Goal: Task Accomplishment & Management: Complete application form

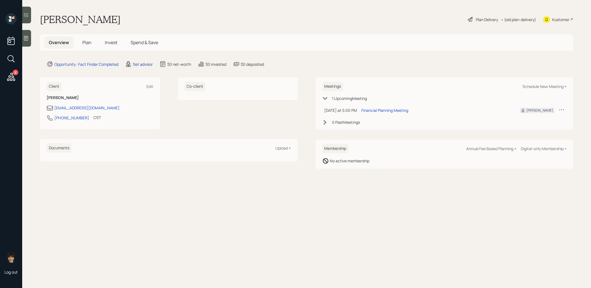
click at [141, 64] on div "Set advisor" at bounding box center [143, 64] width 20 height 6
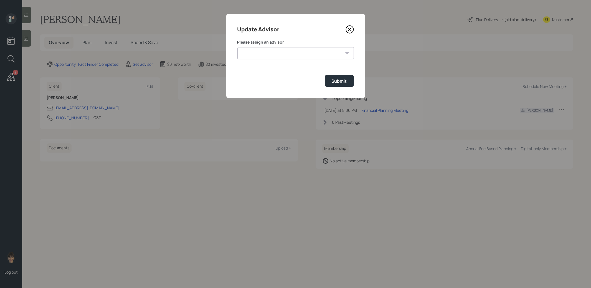
click at [270, 52] on select "[PERSON_NAME] [PERSON_NAME] [PERSON_NAME] [PERSON_NAME] End [PERSON_NAME] [PERS…" at bounding box center [295, 53] width 116 height 12
select select "8b79112e-3cfb-44f9-89e7-15267fe946c1"
click at [341, 80] on div "Submit" at bounding box center [339, 81] width 15 height 6
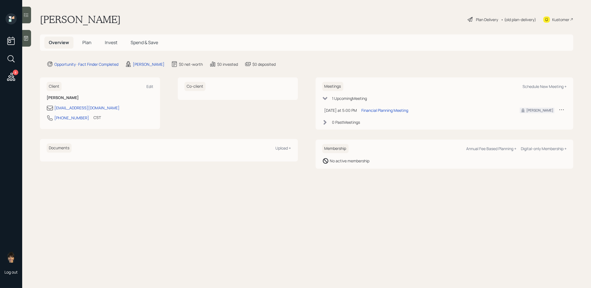
click at [26, 39] on icon at bounding box center [26, 38] width 6 height 6
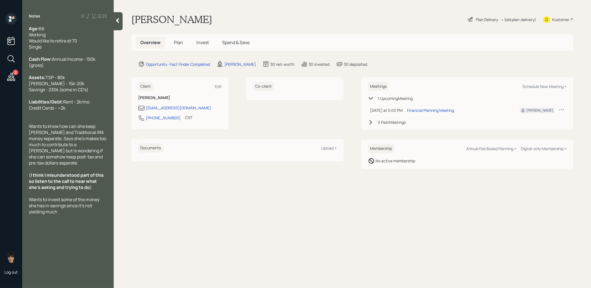
click at [180, 44] on span "Plan" at bounding box center [178, 42] width 9 height 6
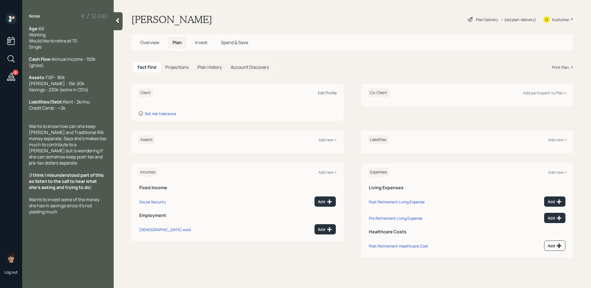
click at [325, 93] on div "Edit Profile" at bounding box center [327, 92] width 19 height 5
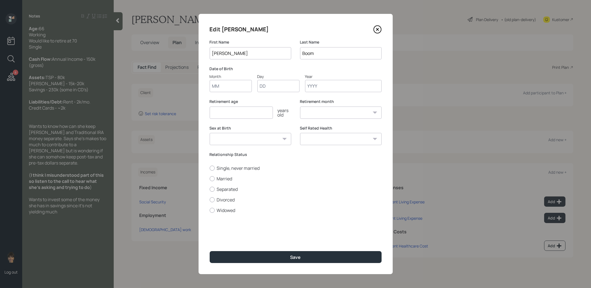
click at [233, 87] on input "Month" at bounding box center [231, 86] width 42 height 12
type input "01"
type input "1960"
select select "1"
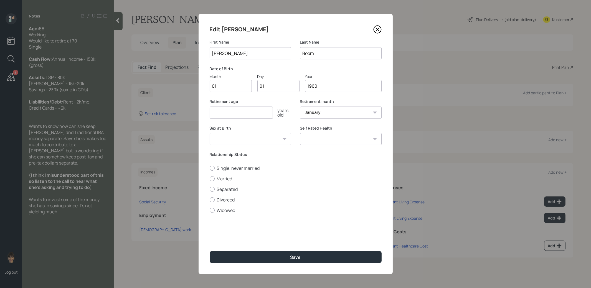
type input "1960"
click at [215, 113] on input "number" at bounding box center [241, 112] width 63 height 12
type input "70"
click at [211, 167] on div at bounding box center [212, 167] width 5 height 5
click at [210, 168] on input "Single, never married" at bounding box center [209, 168] width 0 height 0
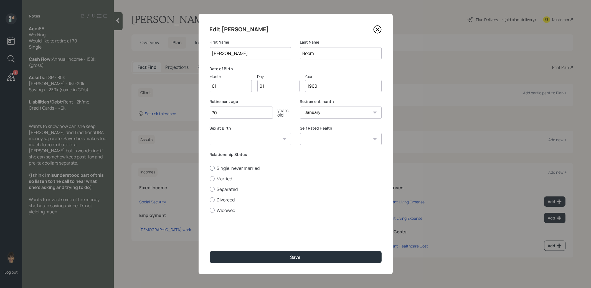
radio input "true"
click at [240, 257] on button "Save" at bounding box center [296, 257] width 172 height 12
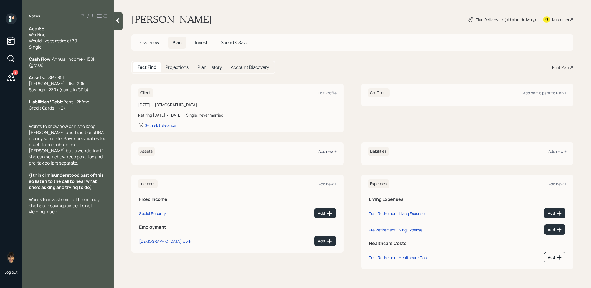
click at [326, 152] on div "Add new +" at bounding box center [328, 151] width 18 height 5
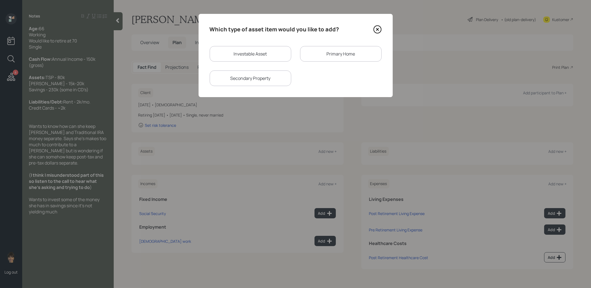
click at [234, 56] on div "Investable Asset" at bounding box center [251, 54] width 82 height 16
select select "taxable"
select select "balanced"
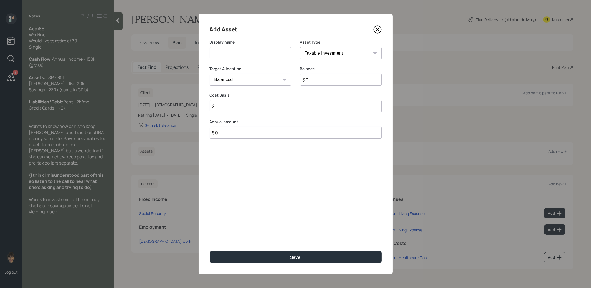
click at [233, 54] on input at bounding box center [251, 53] width 82 height 12
type input "Current TSP"
click at [316, 50] on select "SEP [PERSON_NAME] IRA 401(k) [PERSON_NAME] 401(k) 403(b) [PERSON_NAME] 403(b) 4…" at bounding box center [341, 53] width 82 height 12
select select "company_sponsored"
drag, startPoint x: 316, startPoint y: 50, endPoint x: 316, endPoint y: 80, distance: 29.9
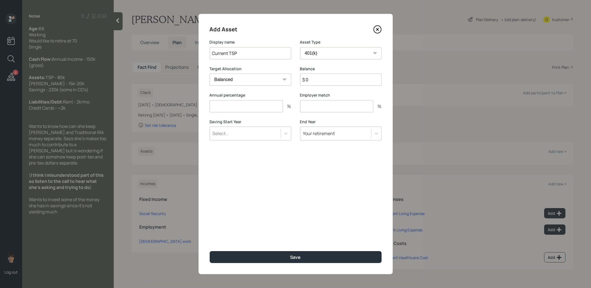
click at [316, 80] on input "$ 0" at bounding box center [341, 79] width 82 height 12
type input "$ 80,000"
drag, startPoint x: 316, startPoint y: 80, endPoint x: 262, endPoint y: 108, distance: 60.3
click at [262, 108] on input "number" at bounding box center [246, 106] width 73 height 12
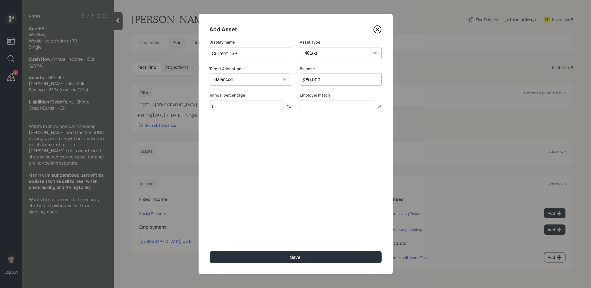
type input "0"
click at [326, 102] on input "number" at bounding box center [336, 106] width 73 height 12
type input "0"
click at [326, 253] on button "Save" at bounding box center [296, 257] width 172 height 12
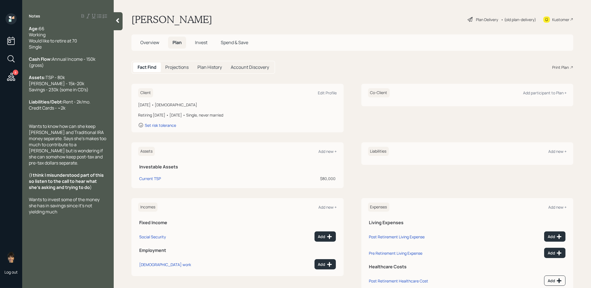
click at [330, 148] on div "Assets Add new +" at bounding box center [237, 151] width 199 height 9
click at [325, 151] on div "Add new +" at bounding box center [328, 151] width 18 height 5
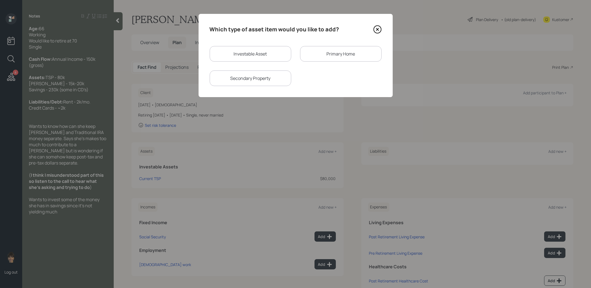
click at [236, 52] on div "Investable Asset" at bounding box center [251, 54] width 82 height 16
select select "taxable"
select select "balanced"
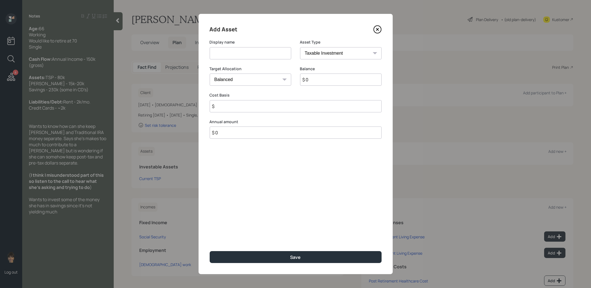
click at [249, 52] on input at bounding box center [251, 53] width 82 height 12
type input "IRA"
click at [339, 55] on select "SEP [PERSON_NAME] IRA 401(k) [PERSON_NAME] 401(k) 403(b) [PERSON_NAME] 403(b) 4…" at bounding box center [341, 53] width 82 height 12
select select "ira"
type input "$"
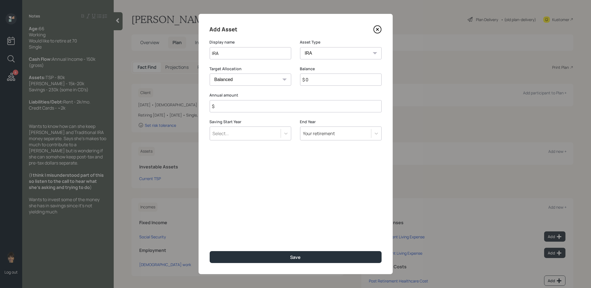
click at [323, 83] on input "$ 0" at bounding box center [341, 79] width 82 height 12
type input "$ 20,000"
click at [283, 108] on input "$" at bounding box center [296, 106] width 172 height 12
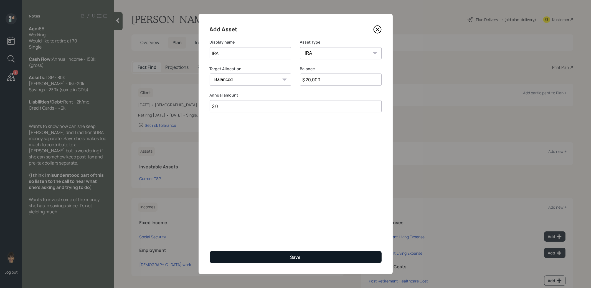
type input "$ 0"
click at [264, 255] on button "Save" at bounding box center [296, 257] width 172 height 12
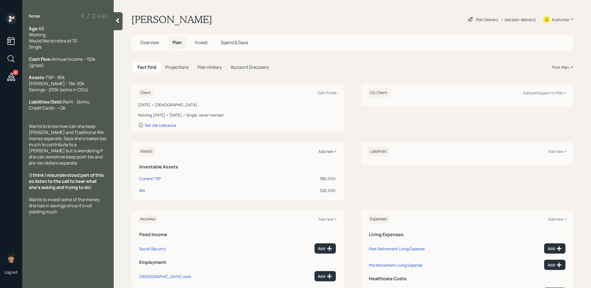
click at [325, 150] on div "Add new +" at bounding box center [328, 151] width 18 height 5
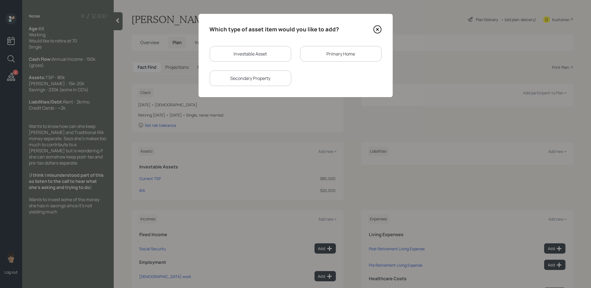
click at [233, 52] on div "Investable Asset" at bounding box center [251, 54] width 82 height 16
select select "taxable"
select select "balanced"
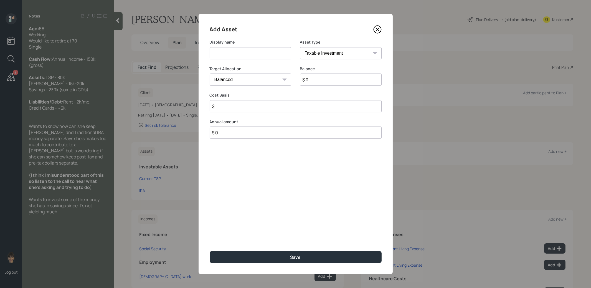
click at [222, 57] on input at bounding box center [251, 53] width 82 height 12
type input "Savings"
click at [313, 79] on input "$ 0" at bounding box center [341, 79] width 82 height 12
type input "$ 230,000"
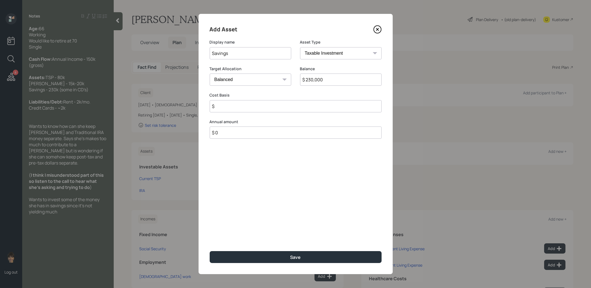
click at [263, 77] on select "Cash Conservative Balanced Aggressive" at bounding box center [251, 79] width 82 height 12
select select "uninvested"
click at [265, 108] on input "$" at bounding box center [296, 106] width 172 height 12
type input "$ 230,000"
click at [286, 254] on button "Save" at bounding box center [296, 257] width 172 height 12
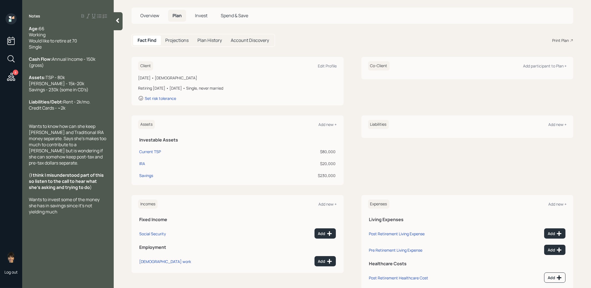
scroll to position [27, 0]
click at [326, 257] on button "Add" at bounding box center [324, 261] width 21 height 10
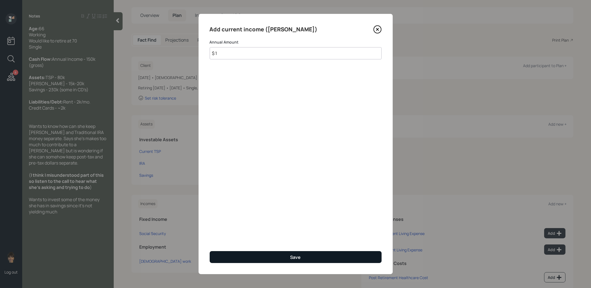
type input "$ 1"
click at [277, 259] on button "Save" at bounding box center [296, 257] width 172 height 12
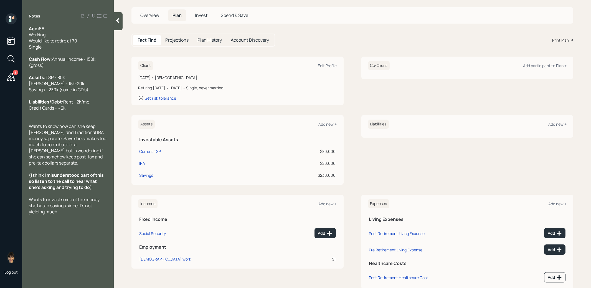
scroll to position [41, 0]
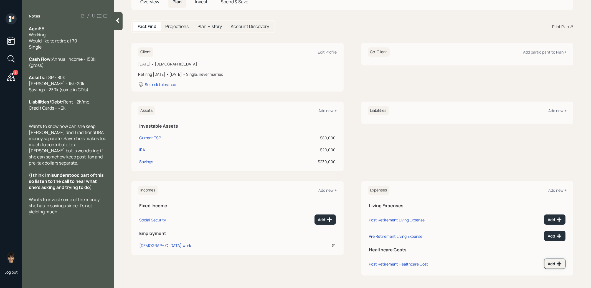
click at [552, 265] on div "Add" at bounding box center [555, 264] width 14 height 6
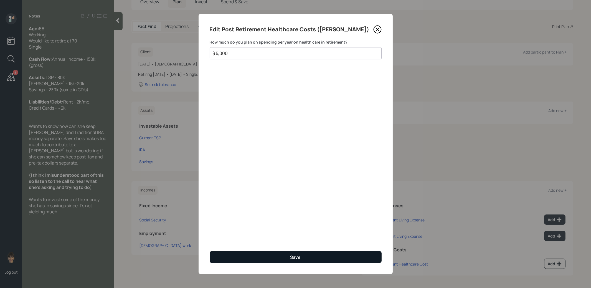
type input "$ 5,000"
click at [276, 252] on button "Save" at bounding box center [296, 257] width 172 height 12
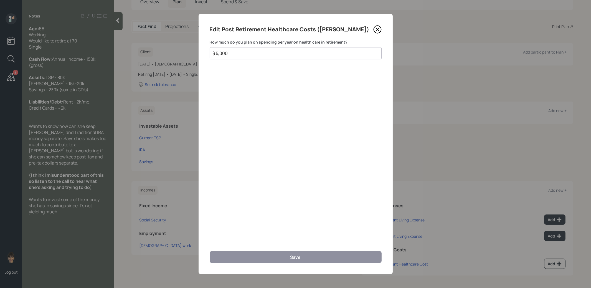
scroll to position [37, 0]
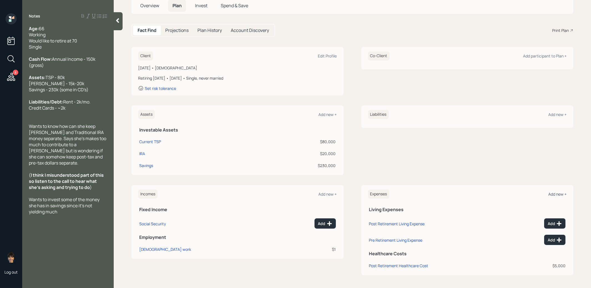
click at [559, 194] on div "Add new +" at bounding box center [557, 193] width 18 height 5
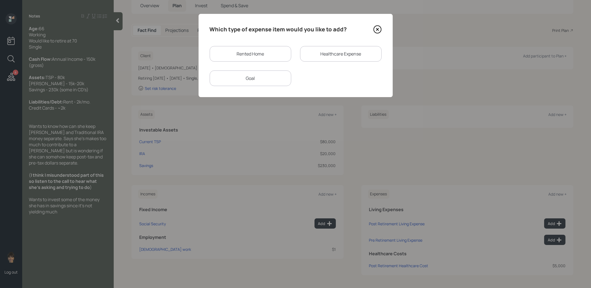
click at [245, 52] on div "Rented Home" at bounding box center [251, 54] width 82 height 16
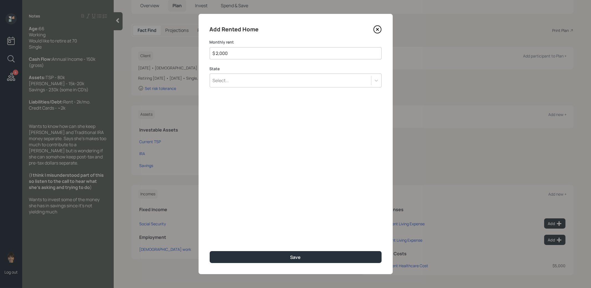
type input "$ 2,000"
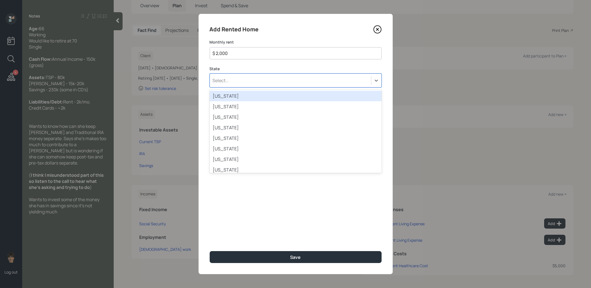
click at [241, 78] on div "Select..." at bounding box center [290, 80] width 161 height 9
type input "mn"
click at [248, 95] on div "[US_STATE]" at bounding box center [296, 96] width 172 height 11
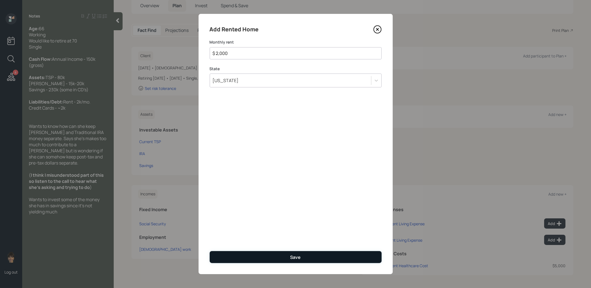
click at [271, 255] on button "Save" at bounding box center [296, 257] width 172 height 12
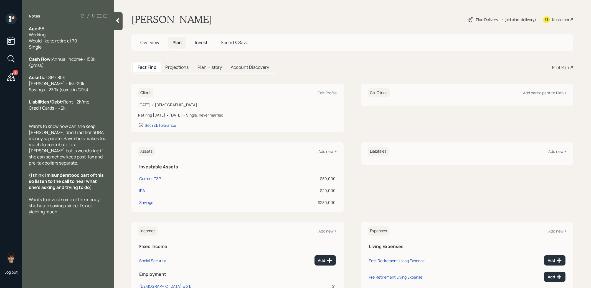
scroll to position [37, 0]
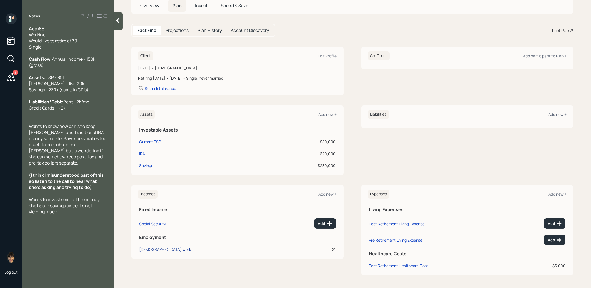
click at [144, 249] on div "[DEMOGRAPHIC_DATA] work" at bounding box center [165, 248] width 52 height 5
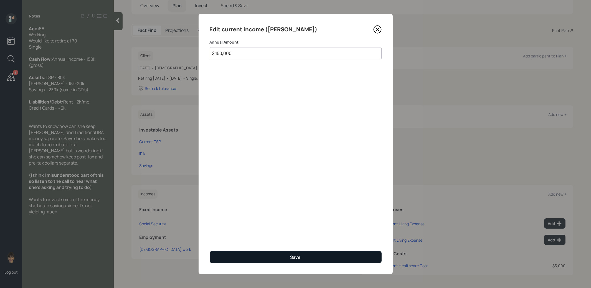
type input "$ 150,000"
click at [272, 253] on button "Save" at bounding box center [296, 257] width 172 height 12
